Goal: Task Accomplishment & Management: Manage account settings

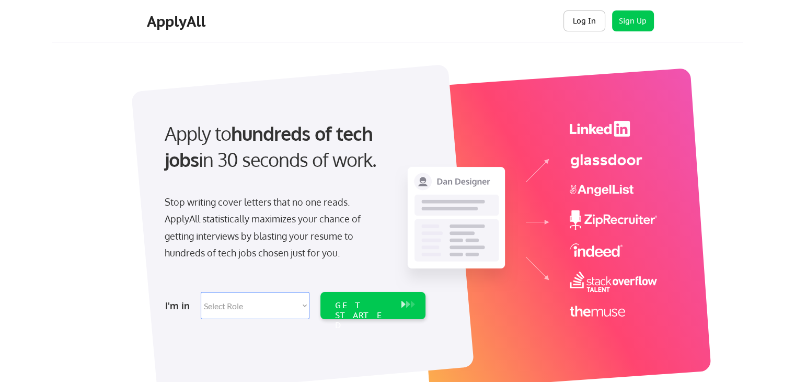
click at [579, 18] on button "Log In" at bounding box center [585, 20] width 42 height 21
click at [596, 17] on button "Log In" at bounding box center [585, 20] width 42 height 21
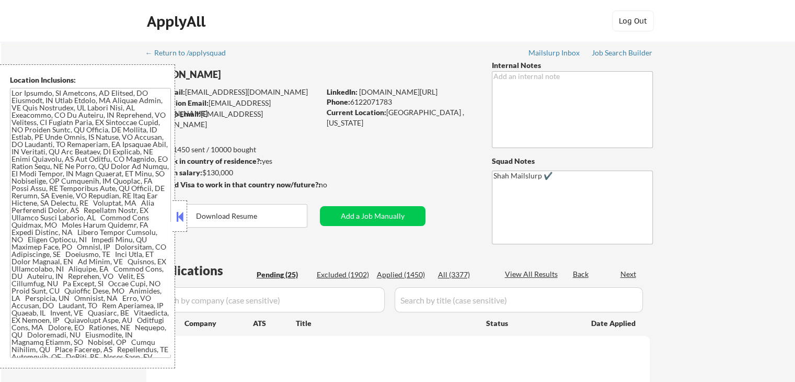
select select ""pending""
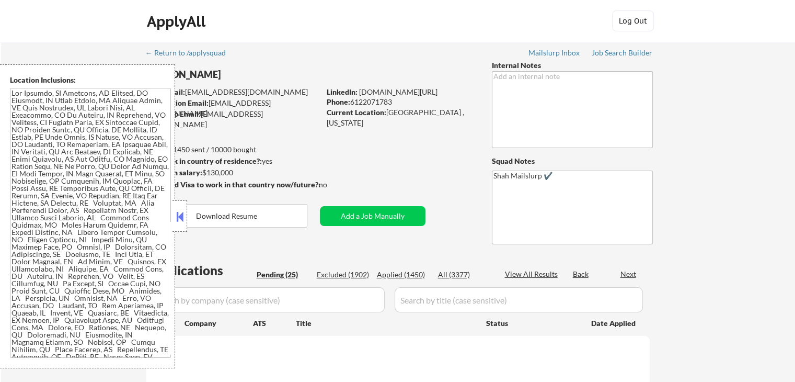
select select ""pending""
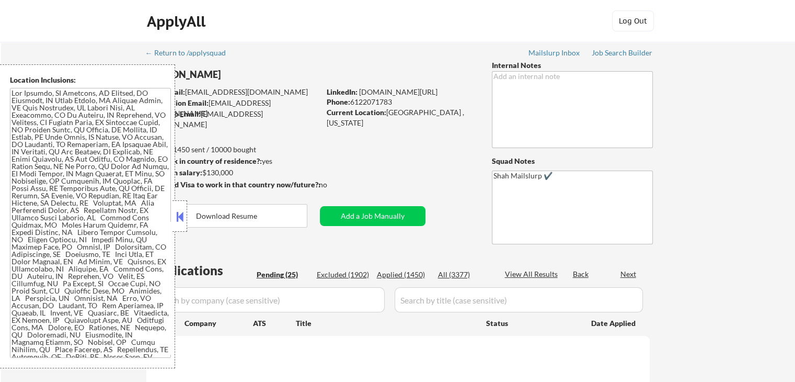
select select ""pending""
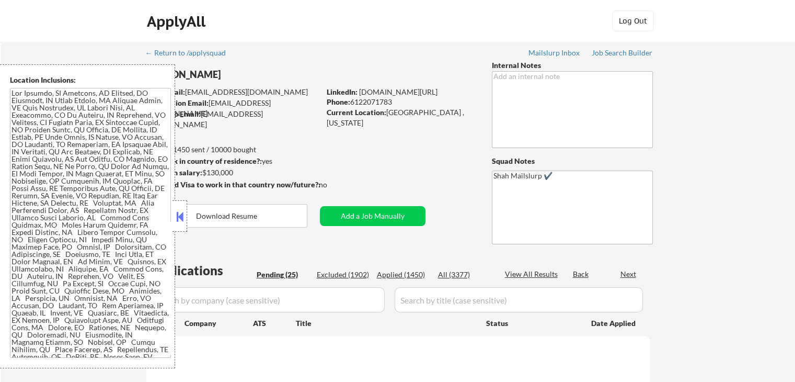
select select ""pending""
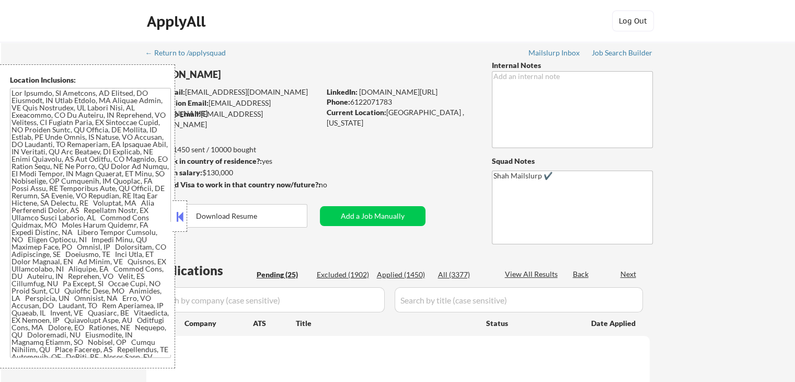
select select ""pending""
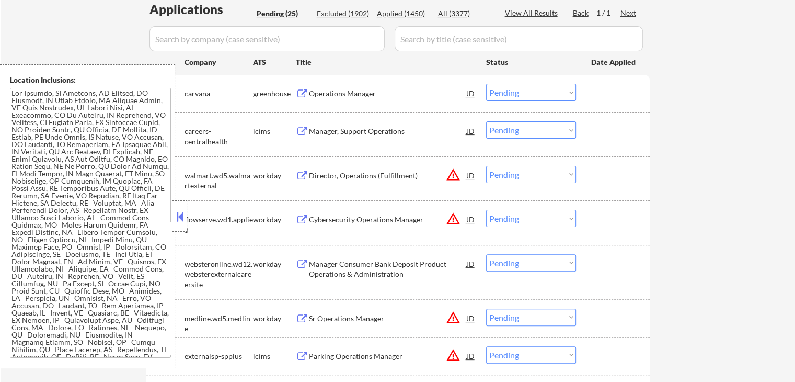
scroll to position [261, 0]
click at [331, 88] on div "Operations Manager" at bounding box center [388, 93] width 158 height 10
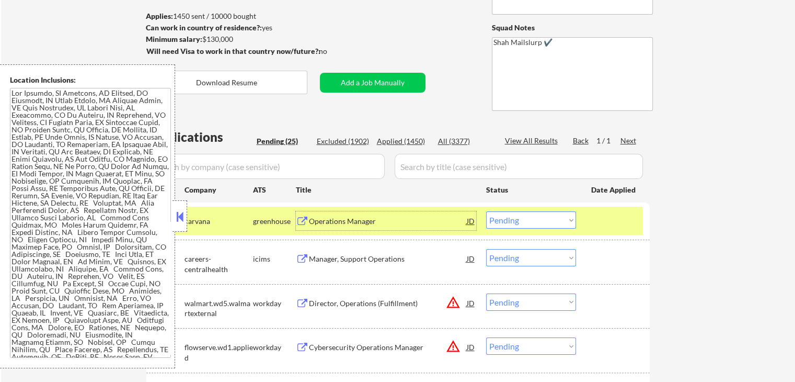
scroll to position [209, 0]
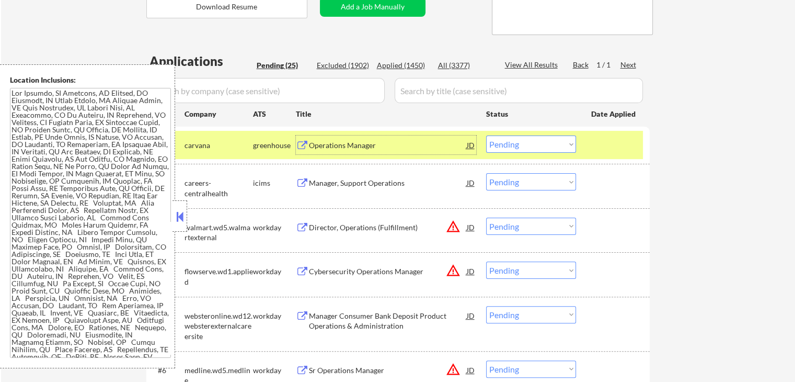
click at [343, 146] on div "Operations Manager" at bounding box center [388, 145] width 158 height 10
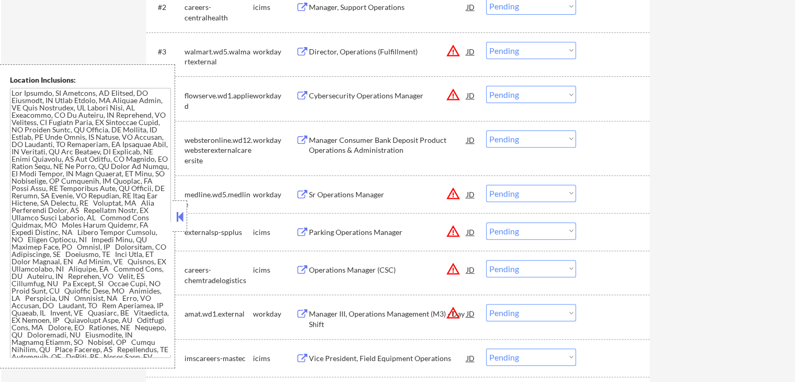
scroll to position [418, 0]
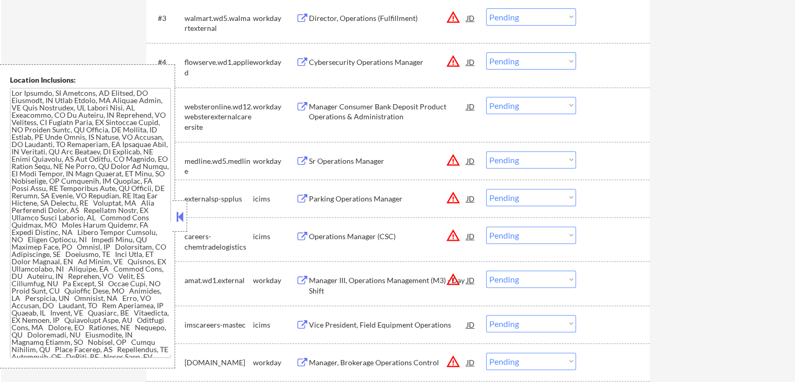
click at [323, 61] on div "Cybersecurity Operations Manager" at bounding box center [388, 62] width 158 height 10
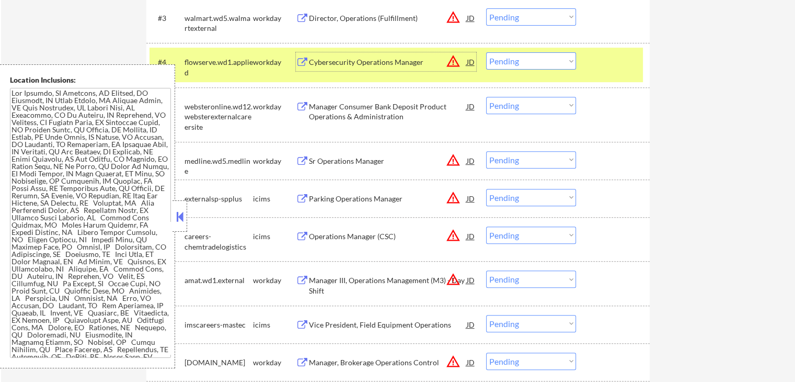
click at [320, 114] on div "Manager Consumer Bank Deposit Product Operations & Administration" at bounding box center [388, 111] width 158 height 20
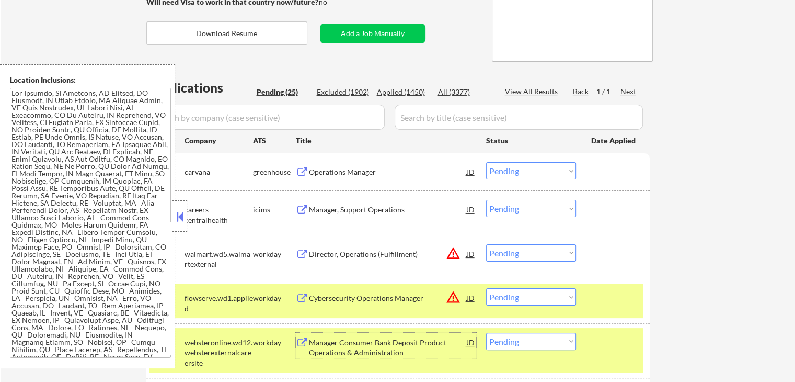
scroll to position [209, 0]
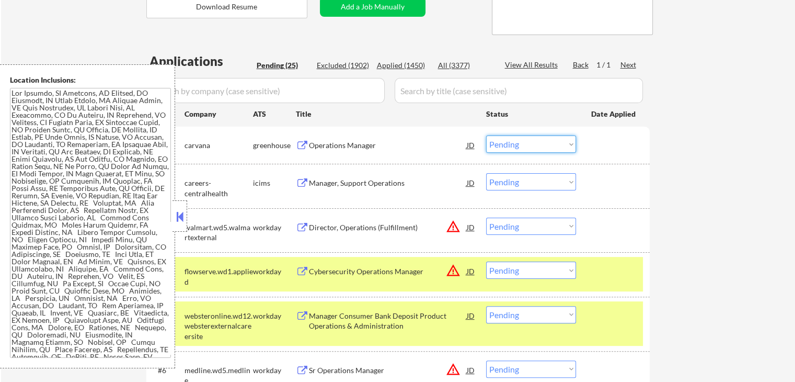
click at [533, 141] on select "Choose an option... Pending Applied Excluded (Questions) Excluded (Expired) Exc…" at bounding box center [531, 143] width 90 height 17
click at [486, 135] on select "Choose an option... Pending Applied Excluded (Questions) Excluded (Expired) Exc…" at bounding box center [531, 143] width 90 height 17
select select ""pending""
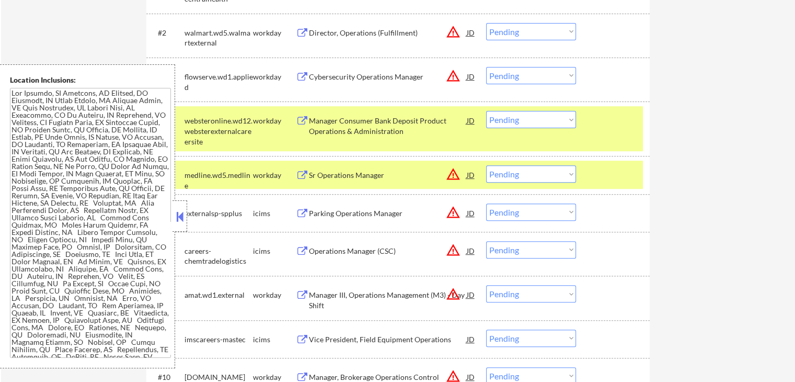
scroll to position [418, 0]
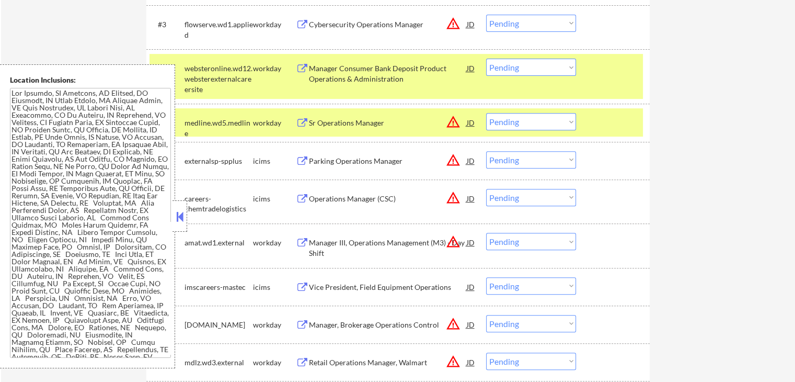
drag, startPoint x: 506, startPoint y: 24, endPoint x: 510, endPoint y: 30, distance: 7.1
click at [509, 25] on select "Choose an option... Pending Applied Excluded (Questions) Excluded (Expired) Exc…" at bounding box center [531, 23] width 90 height 17
click at [486, 15] on select "Choose an option... Pending Applied Excluded (Questions) Excluded (Expired) Exc…" at bounding box center [531, 23] width 90 height 17
select select ""pending""
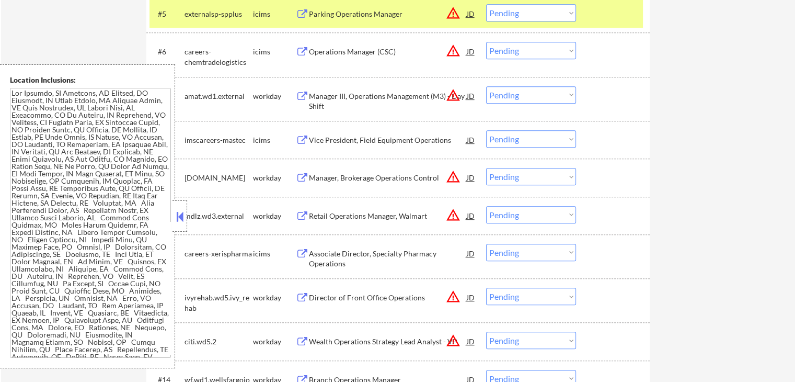
scroll to position [523, 0]
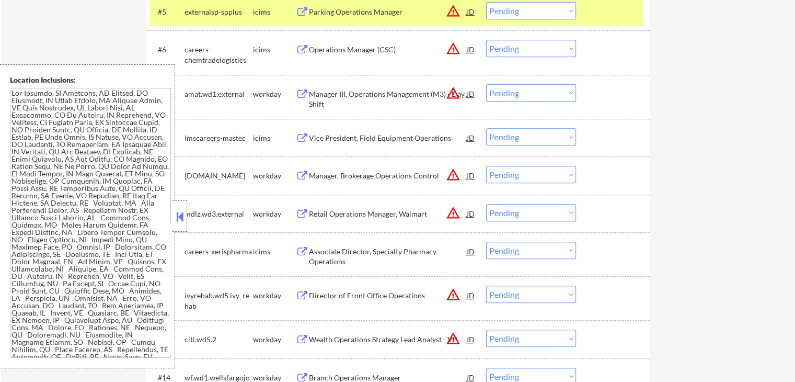
click at [349, 91] on div "Manager III, Operations Management (M3) - Day Shift" at bounding box center [388, 99] width 158 height 20
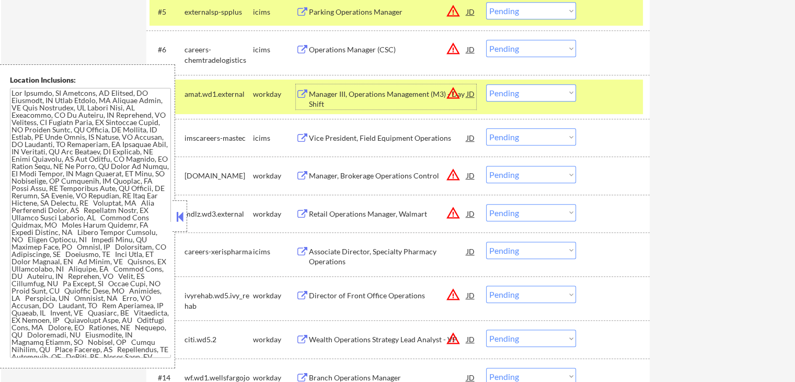
scroll to position [575, 0]
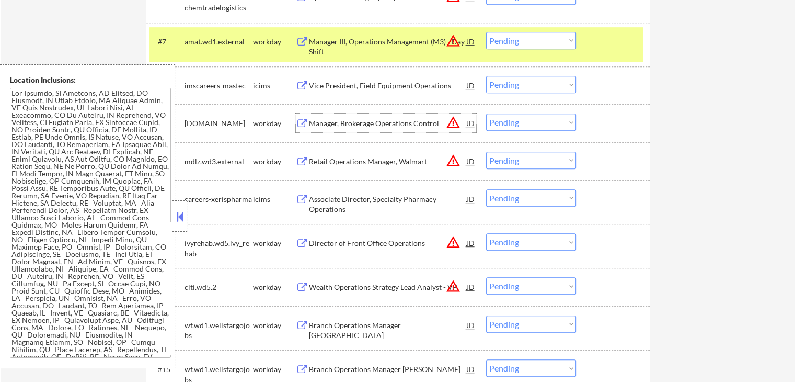
click at [329, 126] on div "Manager, Brokerage Operations Control" at bounding box center [388, 123] width 158 height 10
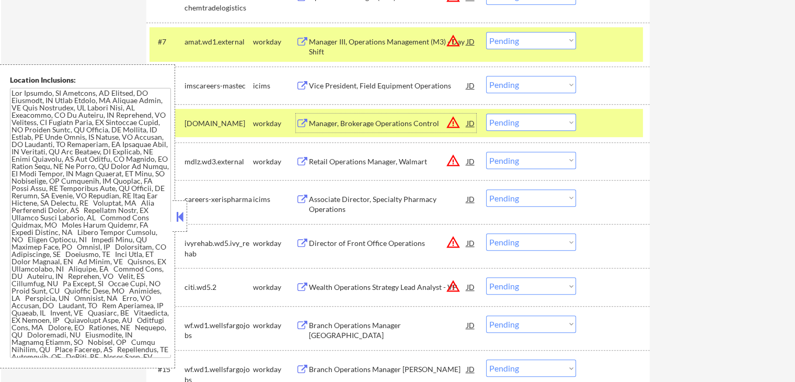
click at [326, 157] on div "Retail Operations Manager, Walmart" at bounding box center [388, 161] width 158 height 10
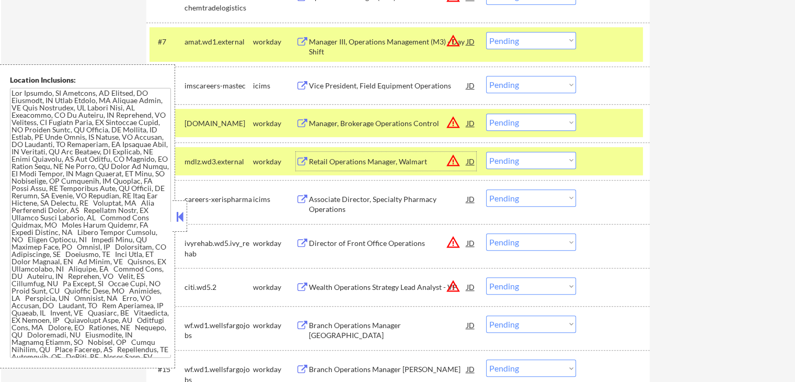
click at [514, 42] on select "Choose an option... Pending Applied Excluded (Questions) Excluded (Expired) Exc…" at bounding box center [531, 40] width 90 height 17
click at [486, 32] on select "Choose an option... Pending Applied Excluded (Questions) Excluded (Expired) Exc…" at bounding box center [531, 40] width 90 height 17
select select ""pending""
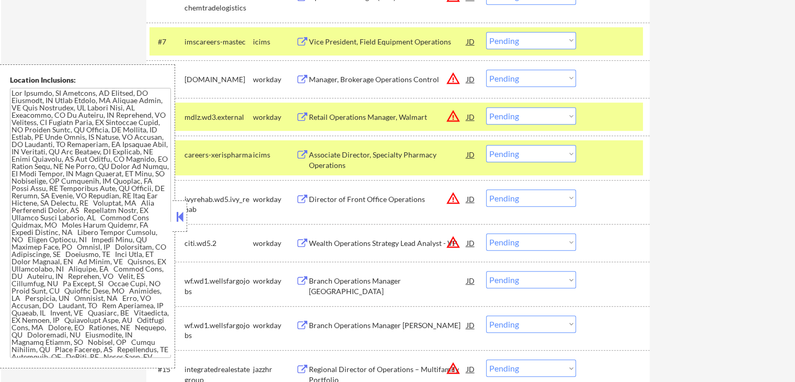
click at [503, 120] on select "Choose an option... Pending Applied Excluded (Questions) Excluded (Expired) Exc…" at bounding box center [531, 115] width 90 height 17
click at [486, 107] on select "Choose an option... Pending Applied Excluded (Questions) Excluded (Expired) Exc…" at bounding box center [531, 115] width 90 height 17
select select ""pending""
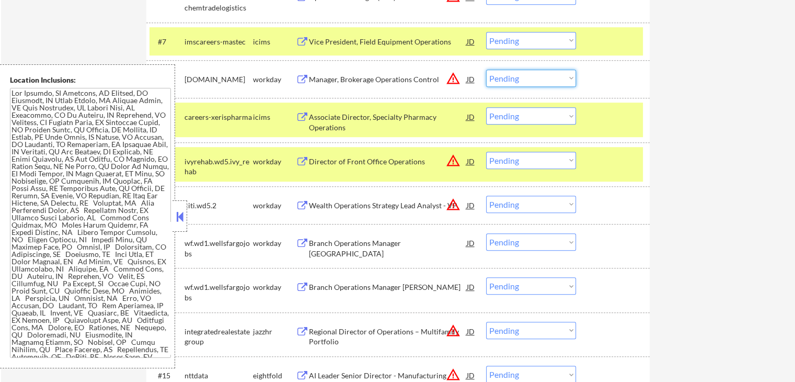
click at [512, 76] on select "Choose an option... Pending Applied Excluded (Questions) Excluded (Expired) Exc…" at bounding box center [531, 78] width 90 height 17
click at [486, 70] on select "Choose an option... Pending Applied Excluded (Questions) Excluded (Expired) Exc…" at bounding box center [531, 78] width 90 height 17
select select ""pending""
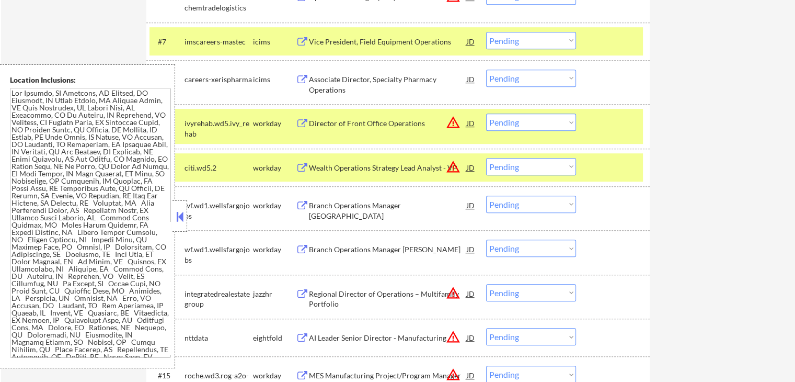
click at [319, 120] on div "Director of Front Office Operations" at bounding box center [388, 123] width 158 height 10
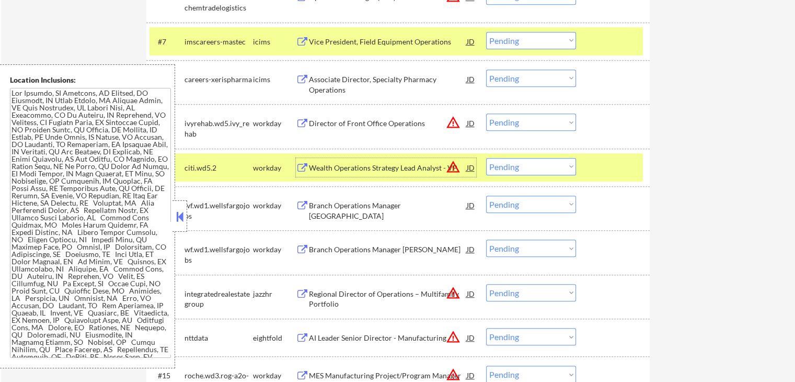
click at [319, 164] on div "Wealth Operations Strategy Lead Analyst - VP" at bounding box center [388, 168] width 158 height 10
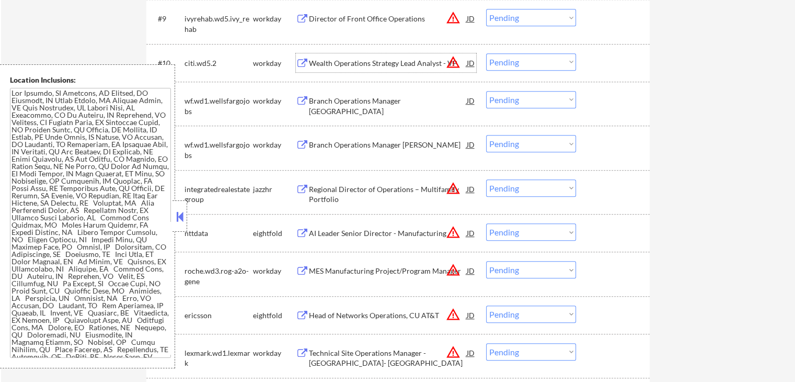
scroll to position [732, 0]
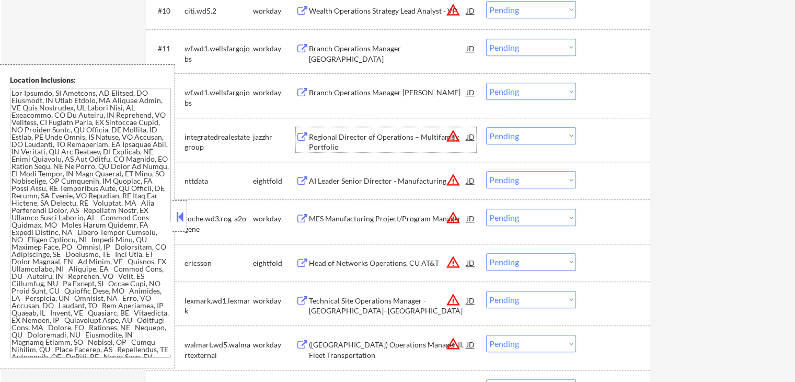
click at [312, 136] on div "Regional Director of Operations – Multifamily Portfolio" at bounding box center [388, 142] width 158 height 20
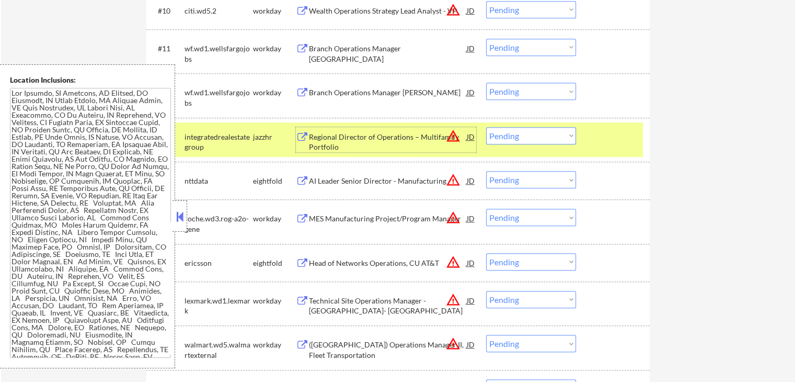
click at [514, 138] on select "Choose an option... Pending Applied Excluded (Questions) Excluded (Expired) Exc…" at bounding box center [531, 135] width 90 height 17
click at [486, 127] on select "Choose an option... Pending Applied Excluded (Questions) Excluded (Expired) Exc…" at bounding box center [531, 135] width 90 height 17
select select ""pending""
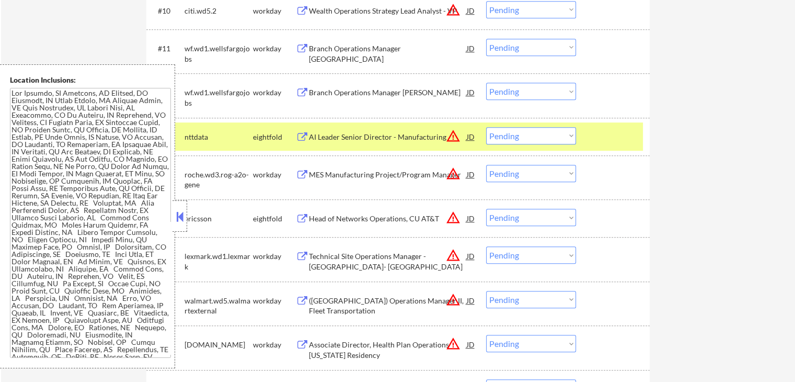
click at [329, 137] on div "AI Leader Senior Director - Manufacturing" at bounding box center [388, 137] width 158 height 10
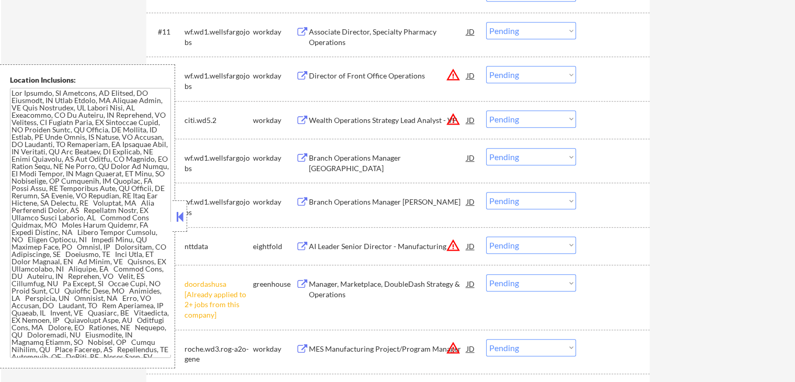
select select ""pending""
select select ""PLACEHOLDER_1427118222253""
select select ""pending""
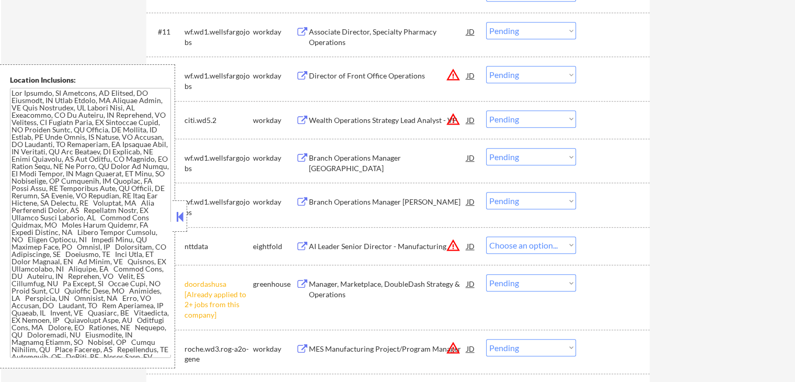
select select ""pending""
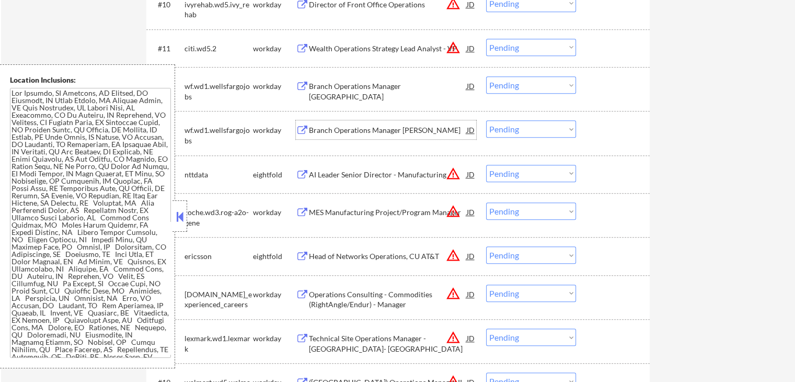
drag, startPoint x: 537, startPoint y: 171, endPoint x: 538, endPoint y: 181, distance: 10.0
click at [537, 171] on select "Choose an option... Pending Applied Excluded (Questions) Excluded (Expired) Exc…" at bounding box center [531, 173] width 90 height 17
click at [486, 165] on select "Choose an option... Pending Applied Excluded (Questions) Excluded (Expired) Exc…" at bounding box center [531, 173] width 90 height 17
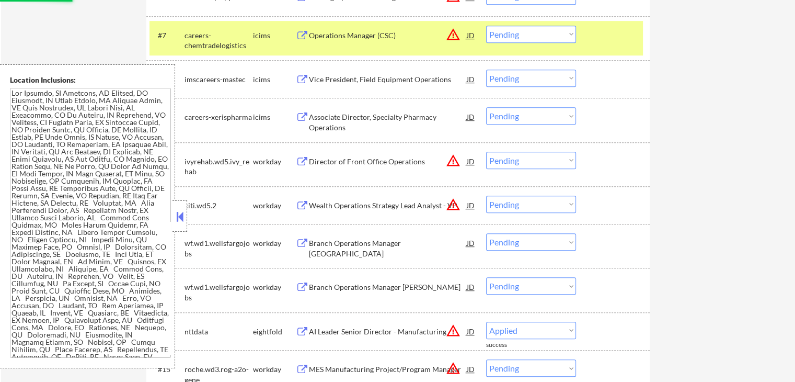
select select ""pending""
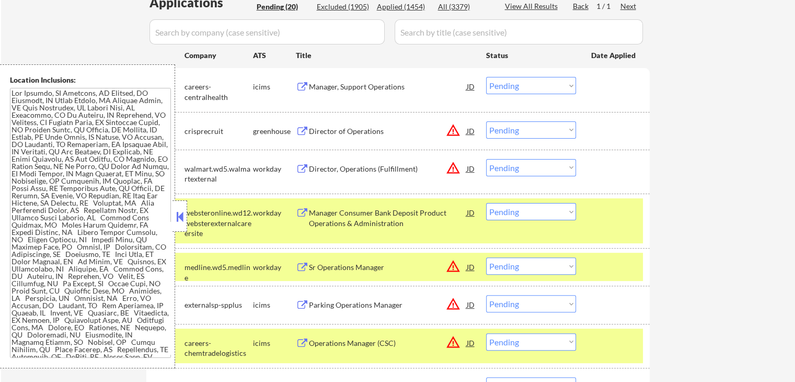
scroll to position [261, 0]
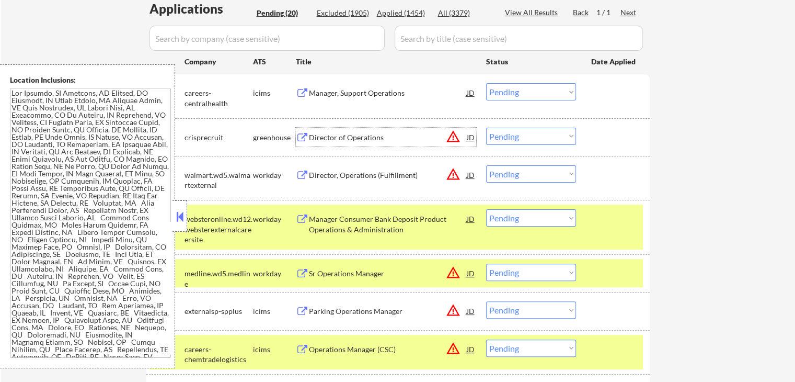
click at [317, 139] on div "Director of Operations" at bounding box center [388, 137] width 158 height 10
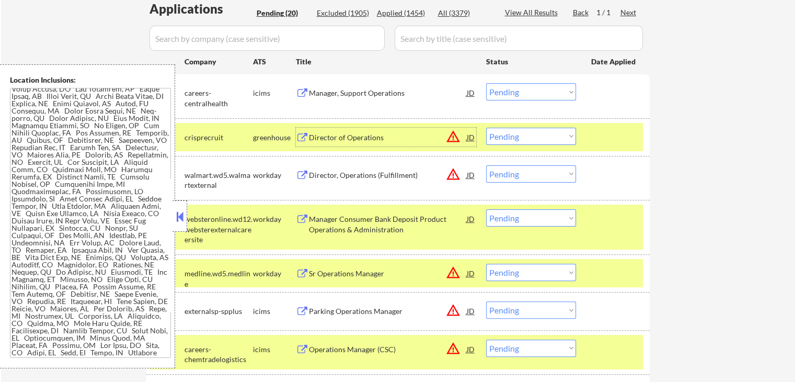
scroll to position [732, 0]
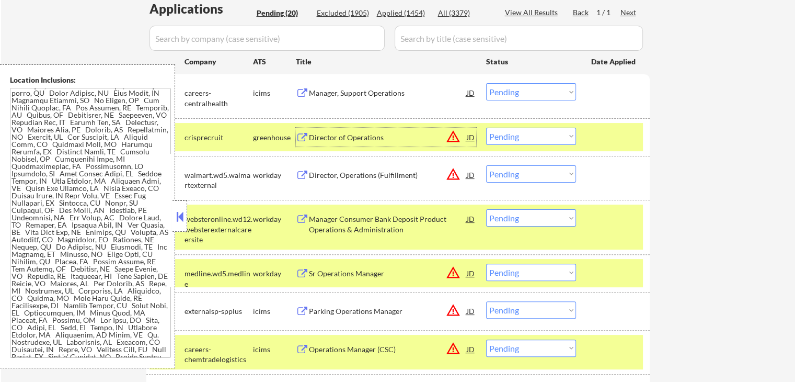
drag, startPoint x: 530, startPoint y: 137, endPoint x: 532, endPoint y: 143, distance: 5.6
click at [530, 137] on select "Choose an option... Pending Applied Excluded (Questions) Excluded (Expired) Exc…" at bounding box center [531, 136] width 90 height 17
click at [486, 128] on select "Choose an option... Pending Applied Excluded (Questions) Excluded (Expired) Exc…" at bounding box center [531, 136] width 90 height 17
select select ""pending""
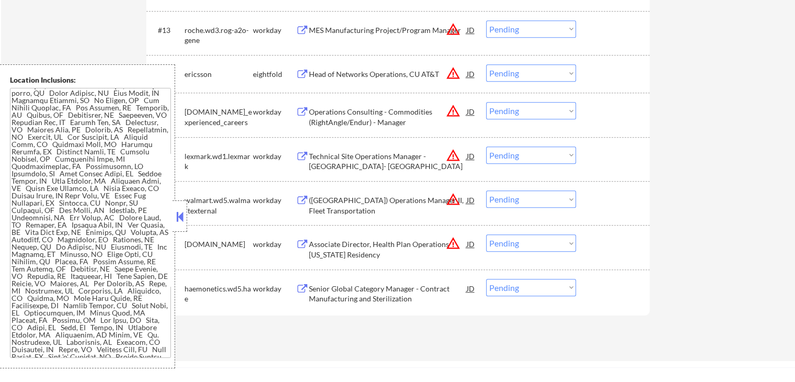
scroll to position [889, 0]
